Goal: Task Accomplishment & Management: Manage account settings

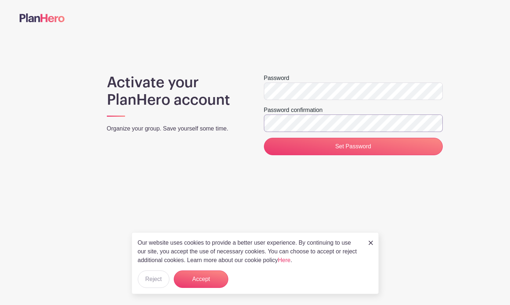
click at [264, 138] on input "Set Password" at bounding box center [353, 146] width 179 height 17
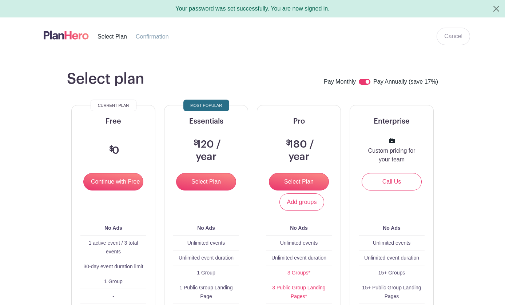
click at [310, 12] on div "Your password was set successfully. You are now signed in." at bounding box center [252, 8] width 505 height 17
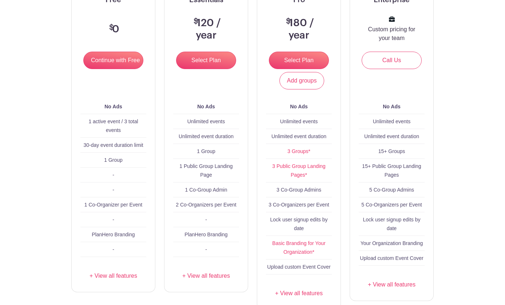
scroll to position [146, 0]
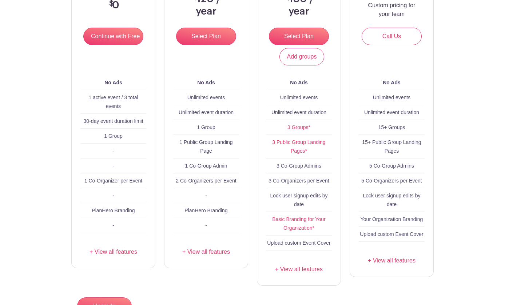
click at [124, 305] on html "Your password was set successfully. You are now signed in. Cancel Select Plan C…" at bounding box center [252, 107] width 505 height 506
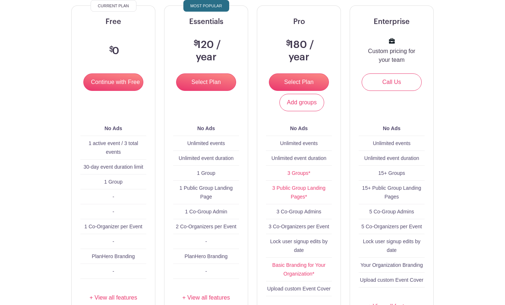
scroll to position [109, 0]
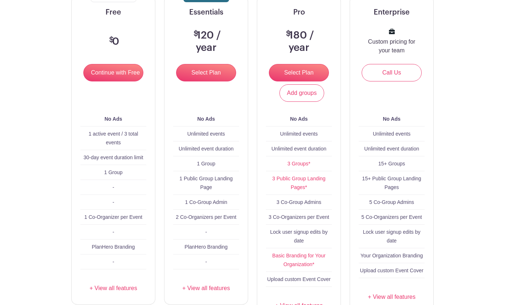
click at [202, 284] on link "+ View all features" at bounding box center [206, 288] width 66 height 9
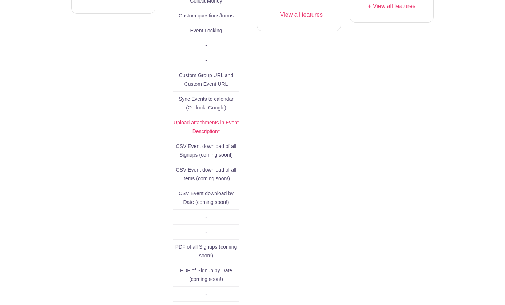
scroll to position [419, 0]
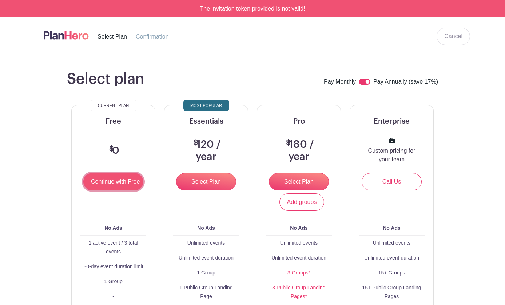
click at [93, 186] on input "Continue with Free" at bounding box center [113, 181] width 60 height 17
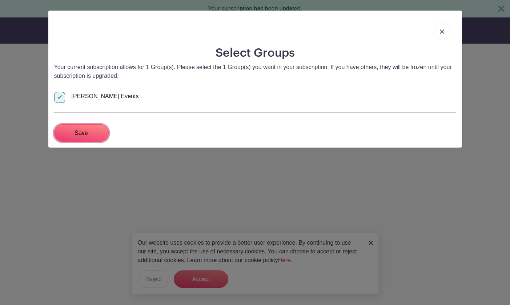
click at [80, 133] on input "Save" at bounding box center [81, 132] width 55 height 17
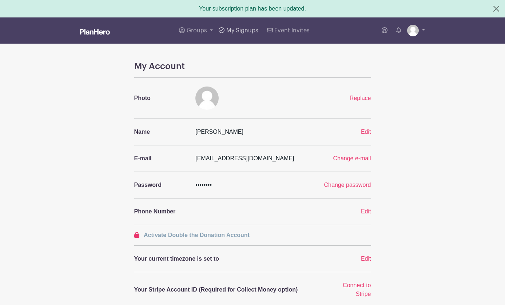
click at [253, 29] on span "My Signups" at bounding box center [242, 31] width 32 height 6
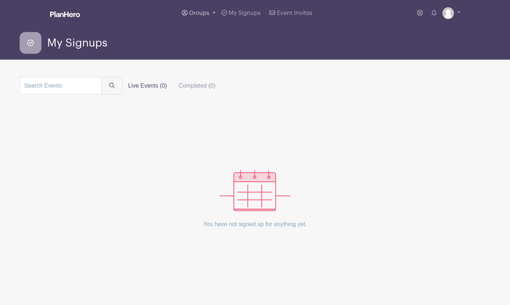
drag, startPoint x: 198, startPoint y: 16, endPoint x: 190, endPoint y: 12, distance: 9.4
click at [197, 16] on link "Groups" at bounding box center [199, 13] width 40 height 26
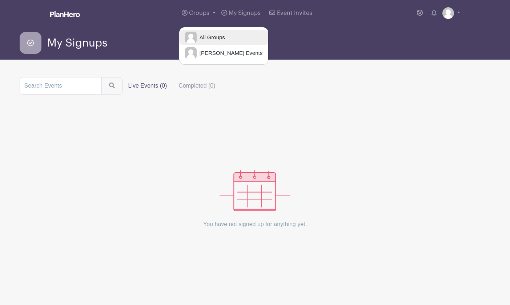
click at [202, 35] on span "All Groups" at bounding box center [211, 37] width 28 height 8
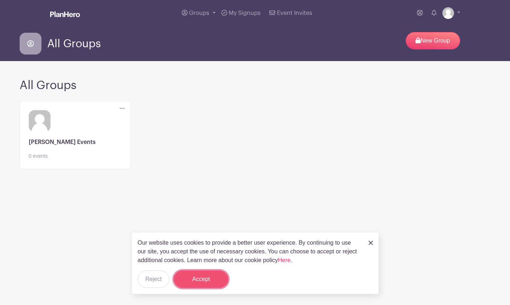
click at [216, 277] on button "Accept" at bounding box center [201, 279] width 55 height 17
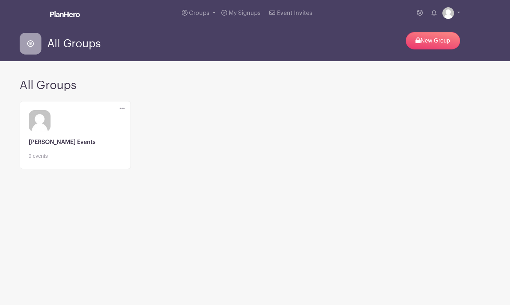
click at [53, 160] on link at bounding box center [75, 160] width 93 height 0
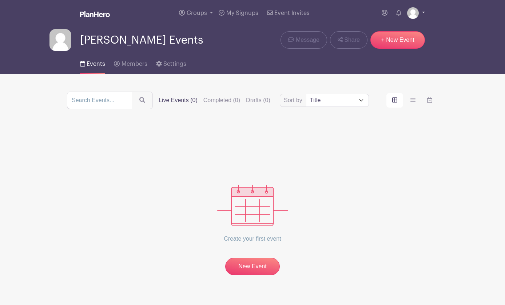
click at [419, 10] on img at bounding box center [413, 13] width 12 height 12
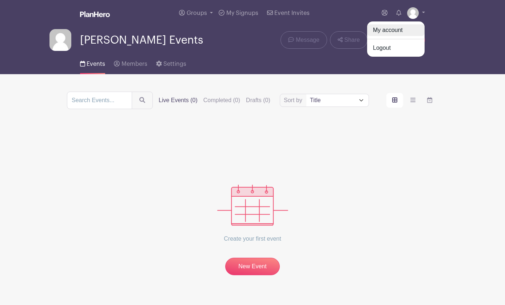
click at [425, 29] on link "My account" at bounding box center [395, 30] width 57 height 12
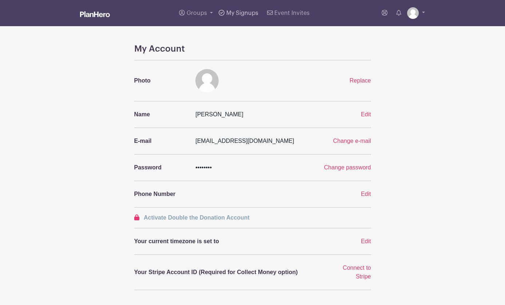
click at [223, 14] on icon at bounding box center [222, 13] width 6 height 6
